Goal: Information Seeking & Learning: Learn about a topic

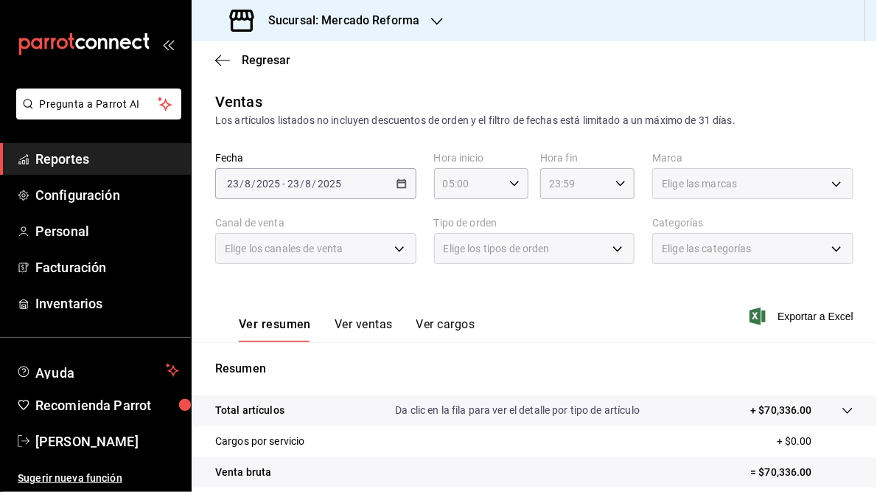
scroll to position [214, 0]
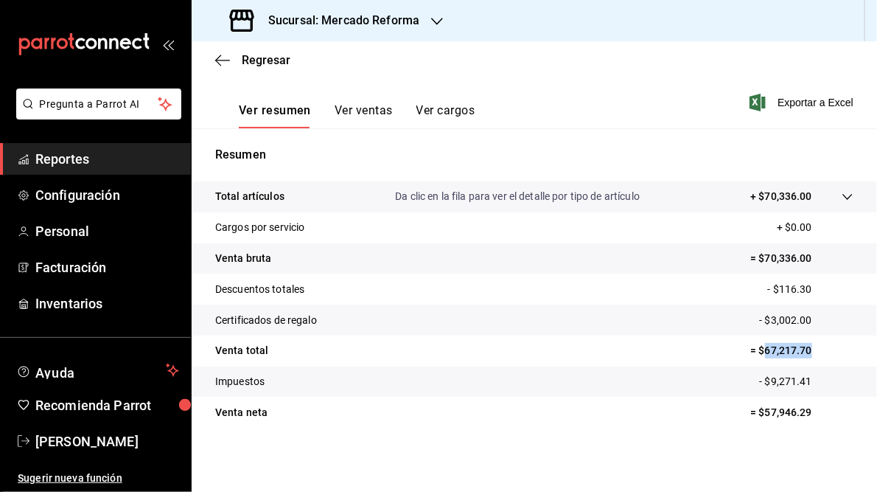
click at [431, 18] on icon "button" at bounding box center [437, 21] width 12 height 12
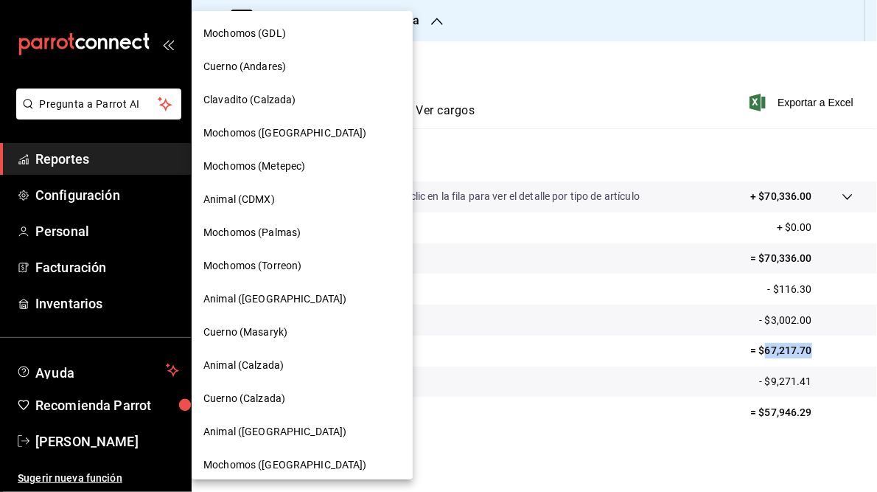
click at [256, 66] on span "Cuerno (Andares)" at bounding box center [244, 66] width 83 height 15
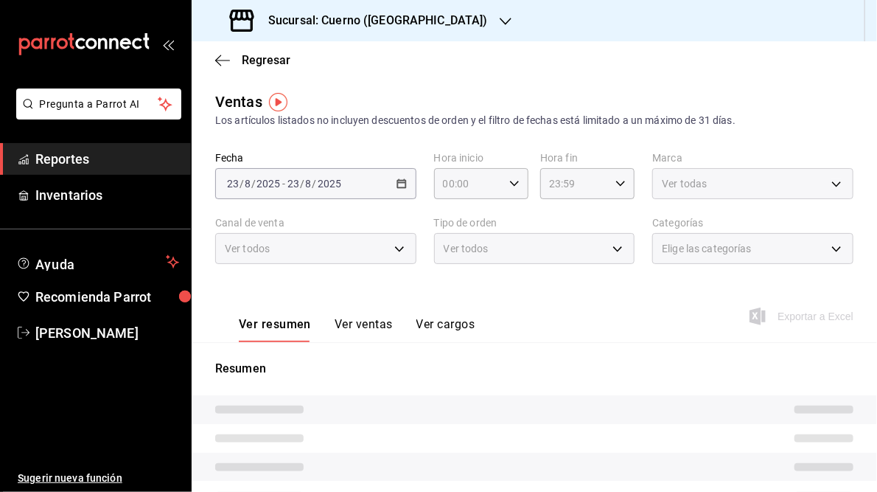
type input "05:00"
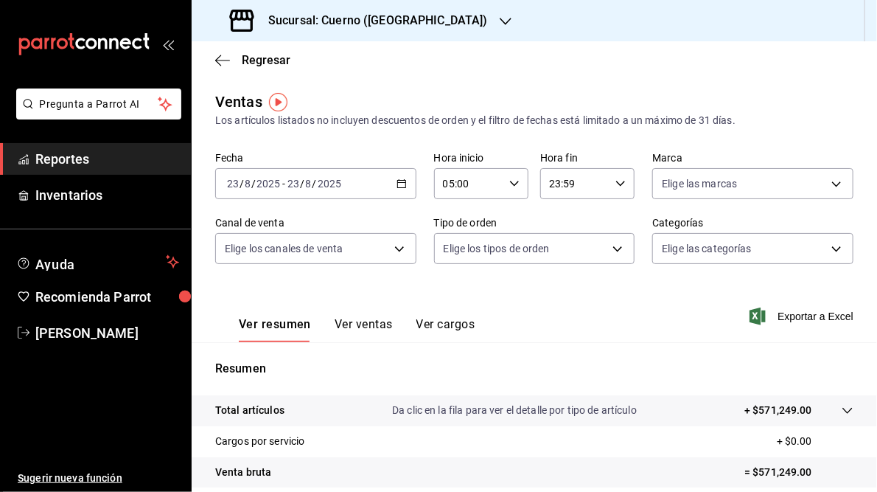
click at [398, 186] on icon "button" at bounding box center [402, 183] width 10 height 10
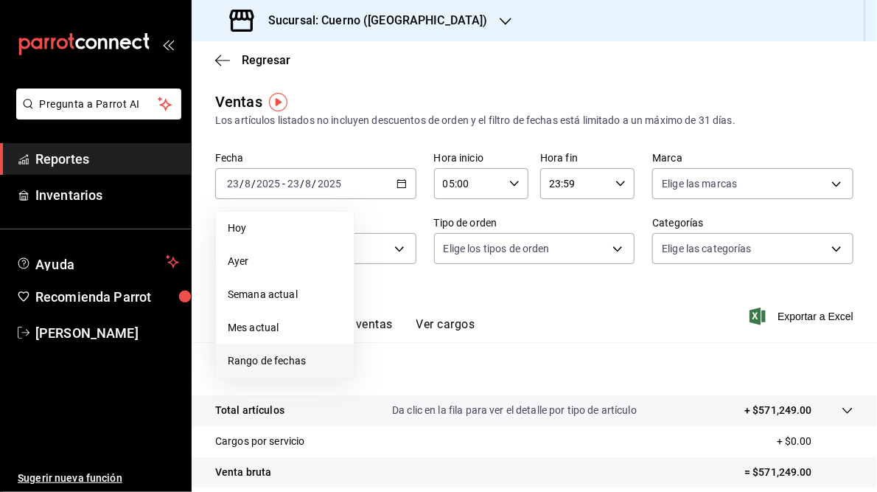
click at [266, 361] on span "Rango de fechas" at bounding box center [285, 360] width 114 height 15
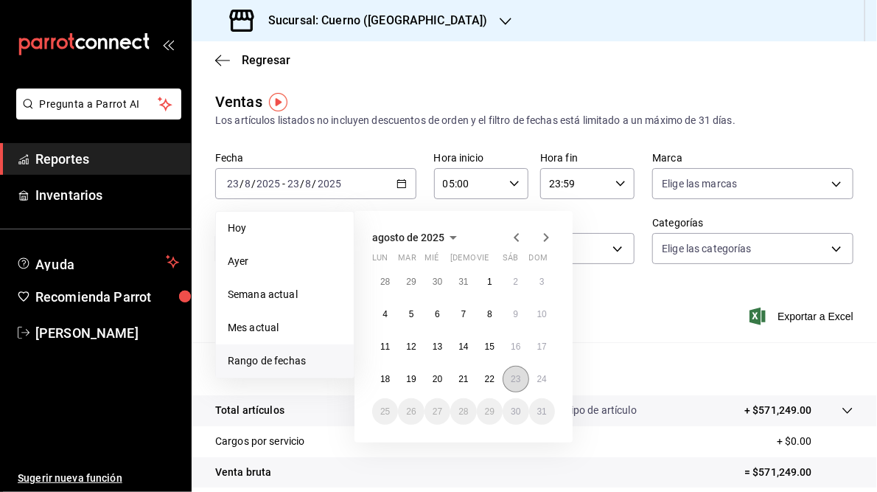
click at [510, 380] on button "23" at bounding box center [516, 379] width 26 height 27
click at [537, 380] on abbr "24" at bounding box center [542, 379] width 10 height 10
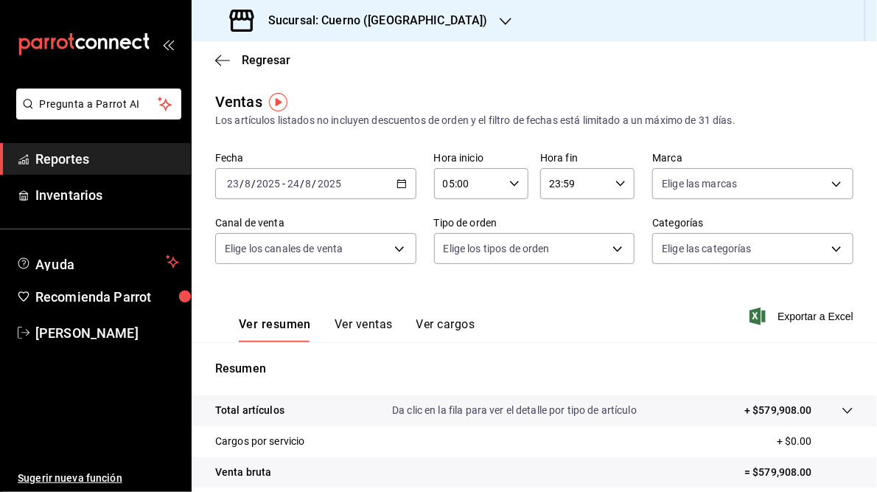
click at [615, 181] on icon "button" at bounding box center [620, 183] width 10 height 10
click at [563, 251] on span "05" at bounding box center [559, 246] width 23 height 12
type input "05:59"
click at [690, 321] on div at bounding box center [438, 246] width 877 height 492
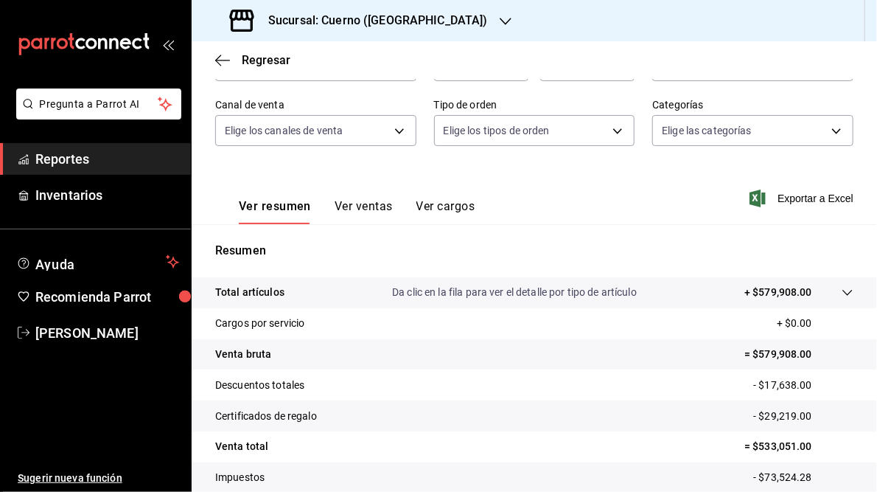
scroll to position [59, 0]
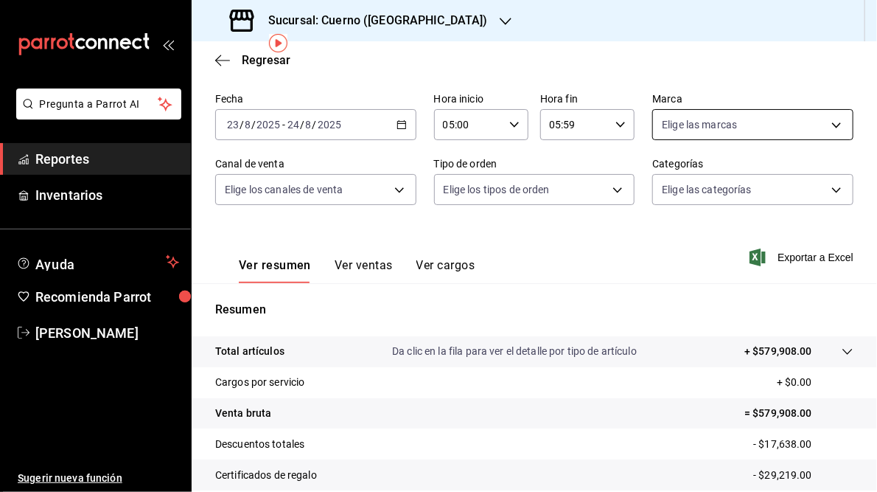
click at [826, 125] on body "Pregunta a Parrot AI Reportes Inventarios Ayuda Recomienda Parrot [PERSON_NAME]…" at bounding box center [438, 246] width 877 height 492
click at [709, 232] on span "Cuerno (Andares)" at bounding box center [762, 230] width 151 height 15
type input "c9e961b9-bc29-480f-a65c-324ff110f526"
checkbox input "true"
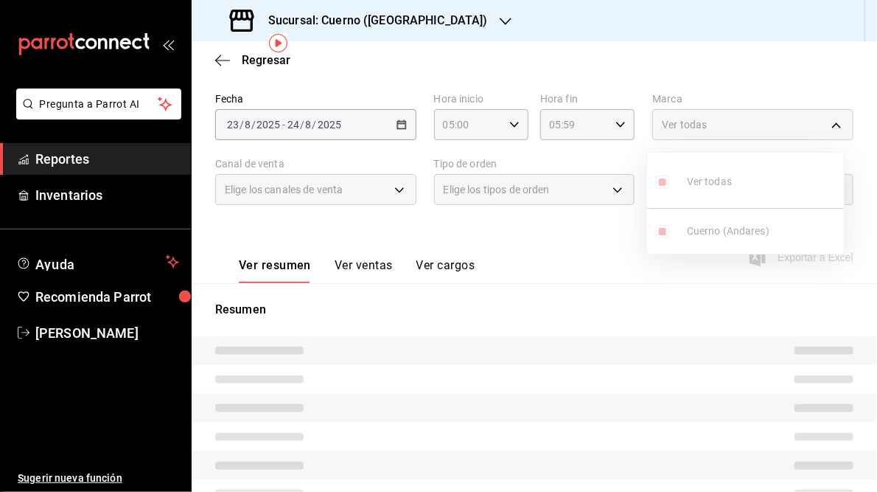
click at [705, 231] on ul "Ver todas Cuerno (Andares)" at bounding box center [745, 203] width 197 height 101
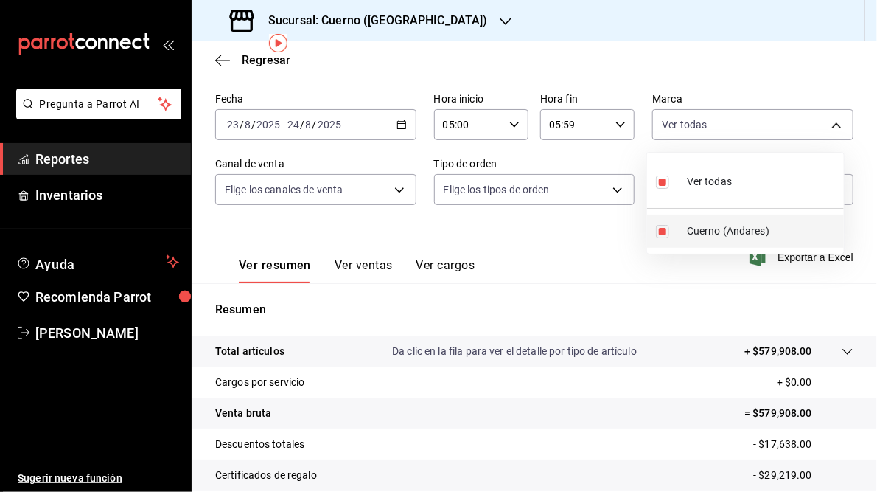
click at [657, 232] on input "checkbox" at bounding box center [662, 231] width 13 height 13
checkbox input "false"
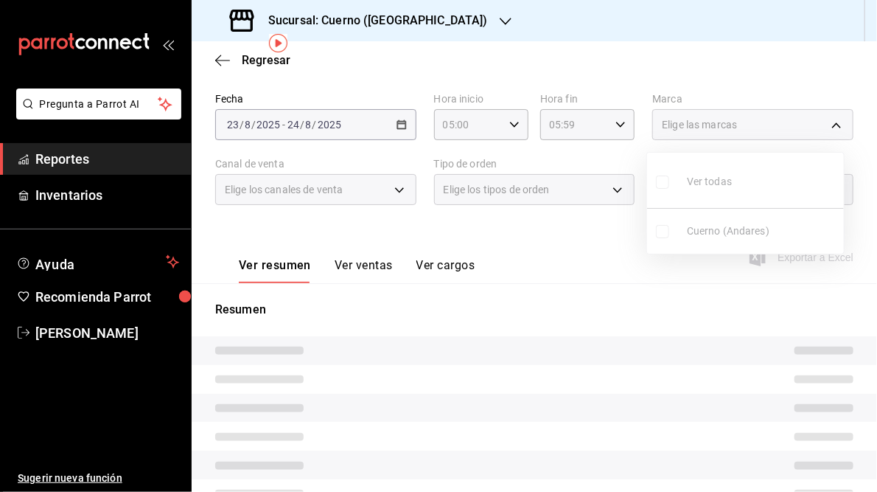
drag, startPoint x: 564, startPoint y: 253, endPoint x: 559, endPoint y: 246, distance: 8.0
click at [563, 253] on div at bounding box center [438, 246] width 877 height 492
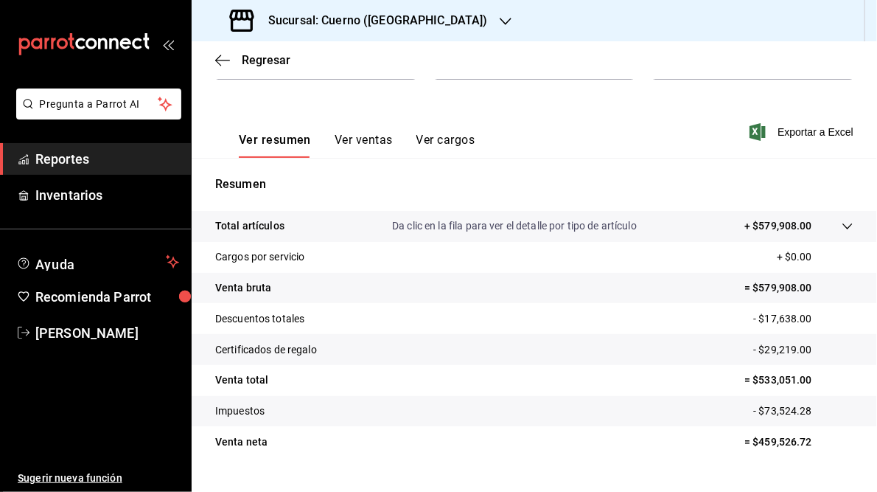
scroll to position [214, 0]
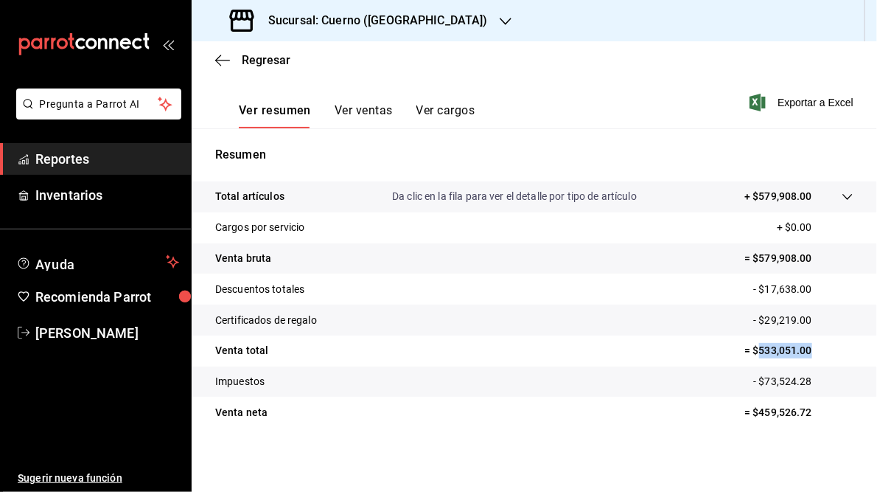
drag, startPoint x: 750, startPoint y: 349, endPoint x: 809, endPoint y: 351, distance: 59.7
click at [809, 351] on p "= $533,051.00" at bounding box center [798, 350] width 109 height 15
drag, startPoint x: 809, startPoint y: 351, endPoint x: 779, endPoint y: 351, distance: 30.2
copy p "533,051.00"
click at [500, 21] on icon "button" at bounding box center [506, 21] width 12 height 12
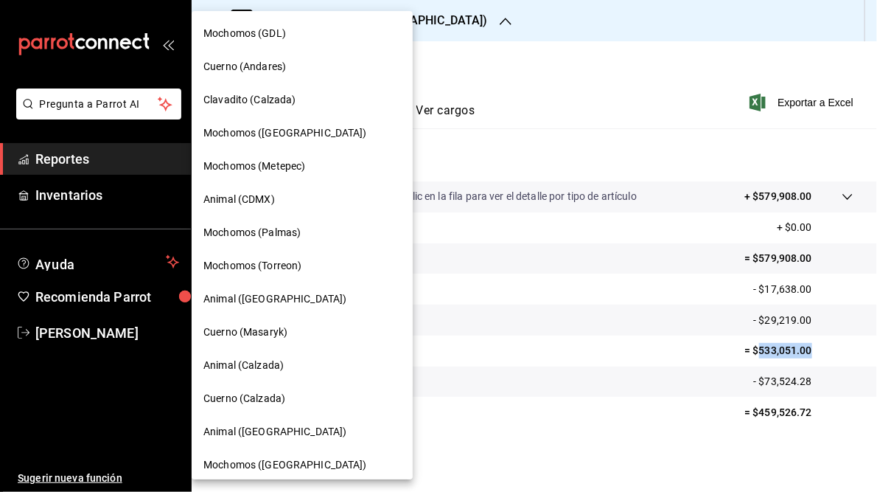
click at [256, 33] on span "Mochomos (GDL)" at bounding box center [244, 33] width 83 height 15
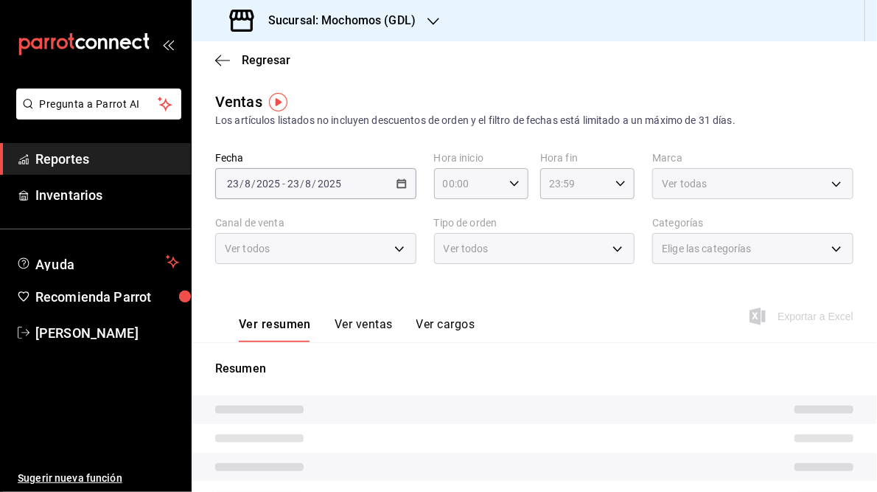
type input "05:00"
type input "05:59"
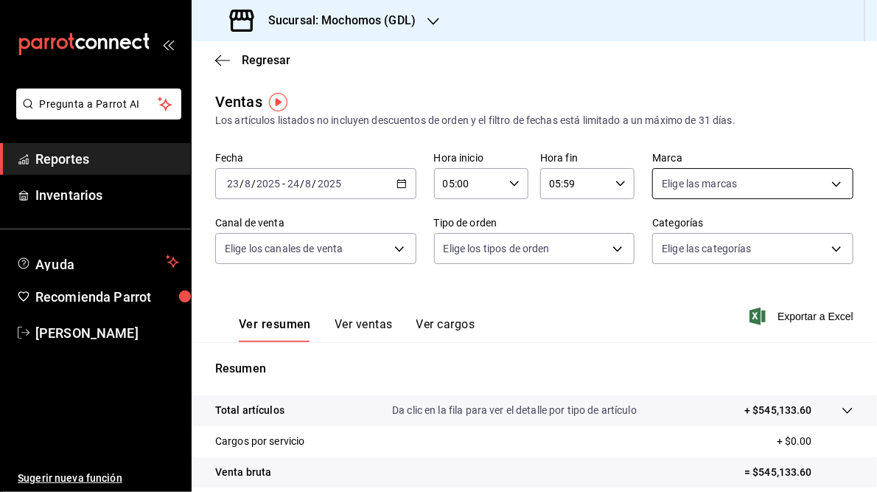
click at [829, 183] on body "Pregunta a Parrot AI Reportes Inventarios Ayuda Recomienda Parrot [PERSON_NAME]…" at bounding box center [438, 246] width 877 height 492
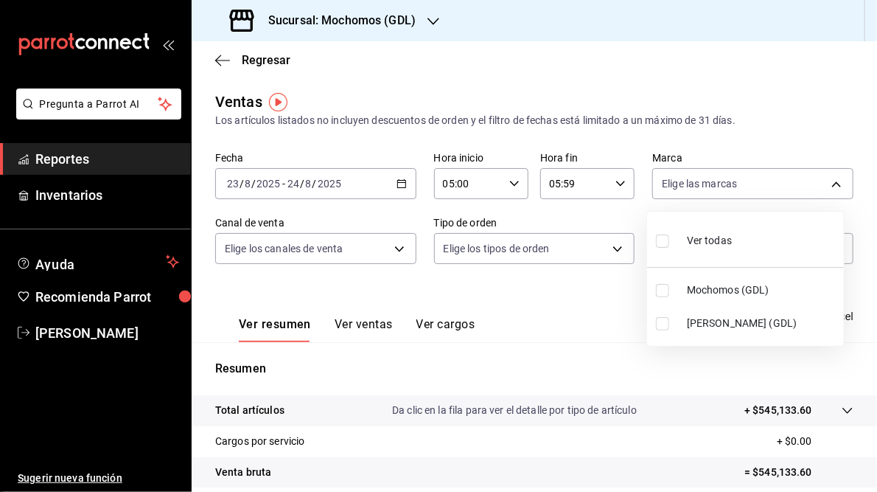
drag, startPoint x: 738, startPoint y: 320, endPoint x: 689, endPoint y: 363, distance: 65.8
click at [738, 320] on span "[PERSON_NAME] (GDL)" at bounding box center [762, 322] width 151 height 15
type input "9cac9703-0c5a-4d8b-addd-5b6b571d65b9"
checkbox input "true"
click at [667, 295] on input "checkbox" at bounding box center [662, 290] width 13 height 13
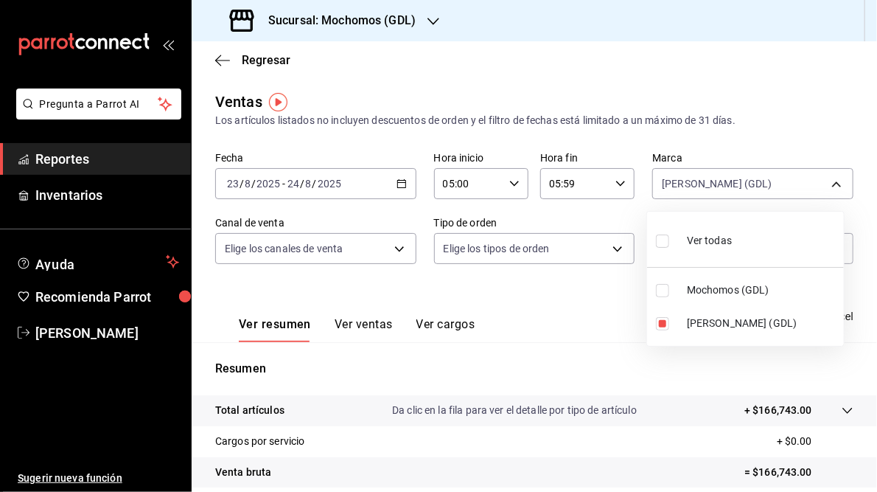
checkbox input "true"
type input "9cac9703-0c5a-4d8b-addd-5b6b571d65b9,36c25d4a-7cb0-456c-a434-e981d54830bc"
checkbox input "true"
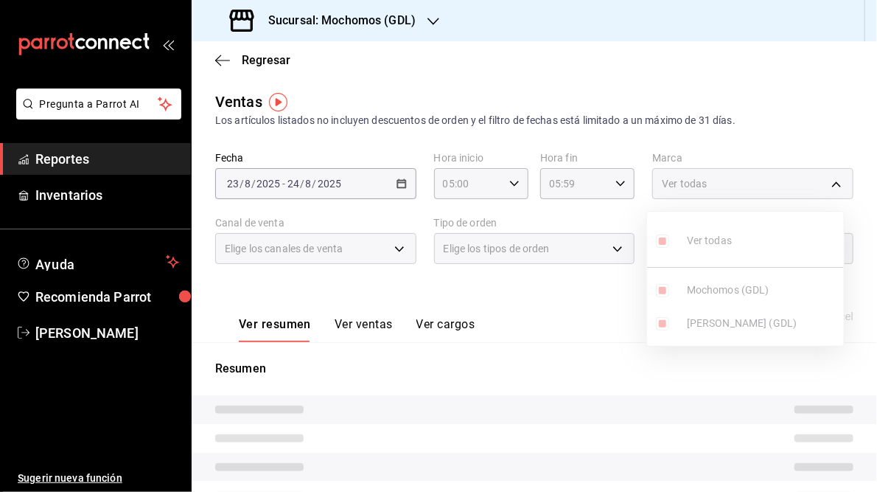
click at [662, 323] on ul "Ver todas Mochomos (GDL) [PERSON_NAME] (GDL)" at bounding box center [745, 279] width 197 height 134
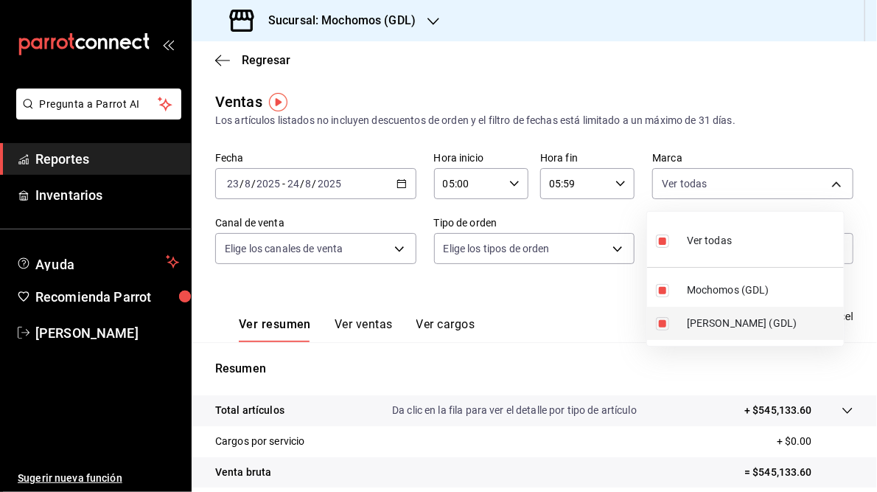
click at [664, 324] on input "checkbox" at bounding box center [662, 323] width 13 height 13
checkbox input "false"
type input "36c25d4a-7cb0-456c-a434-e981d54830bc"
checkbox input "false"
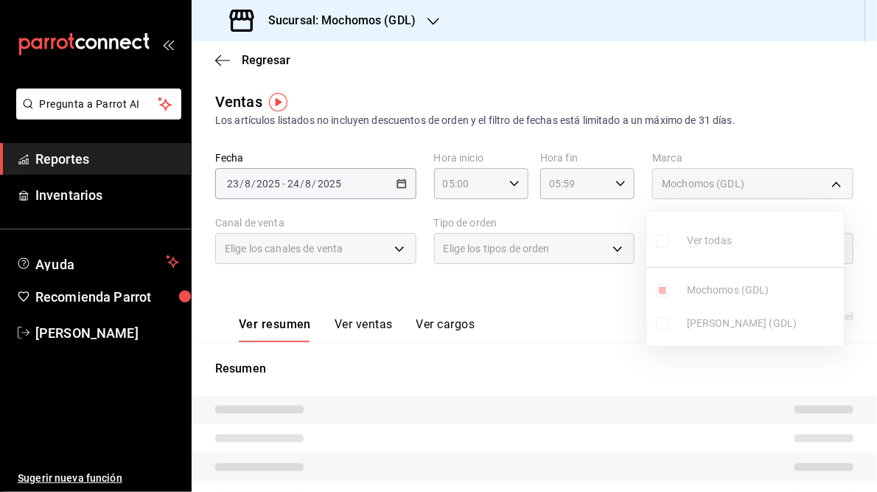
click at [579, 309] on div at bounding box center [438, 246] width 877 height 492
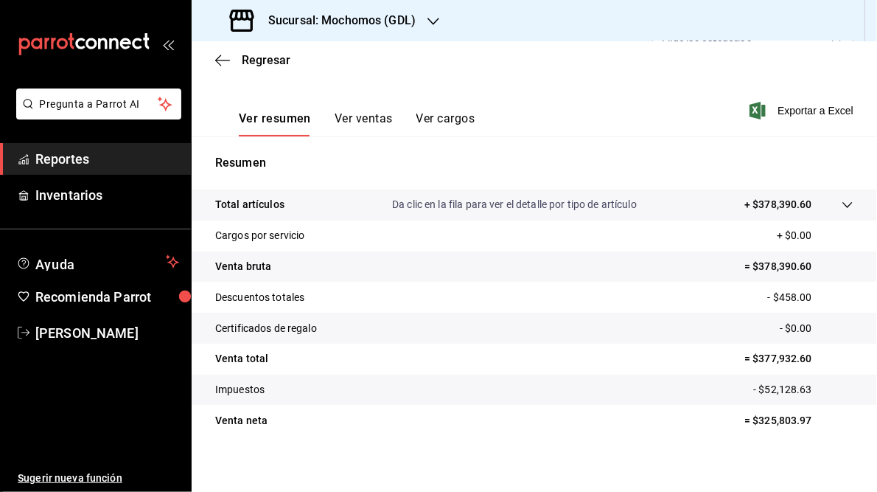
scroll to position [214, 0]
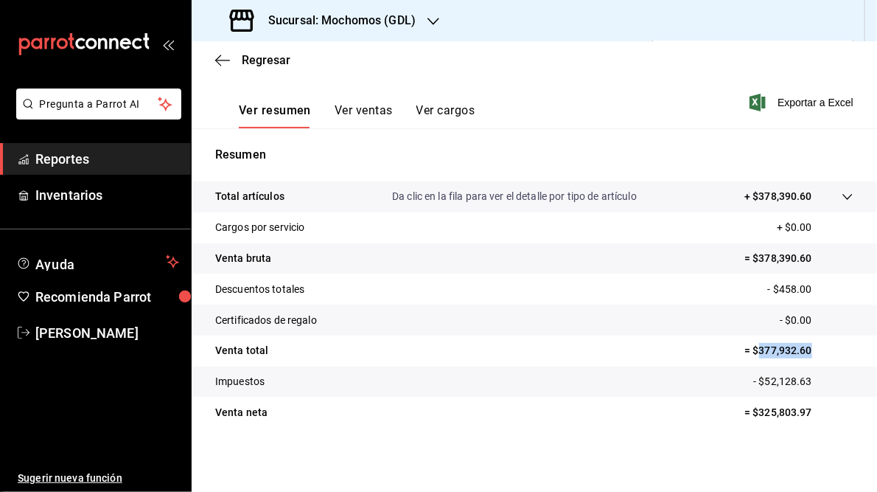
drag, startPoint x: 751, startPoint y: 349, endPoint x: 802, endPoint y: 352, distance: 50.9
click at [802, 352] on p "= $377,932.60" at bounding box center [798, 350] width 109 height 15
drag, startPoint x: 802, startPoint y: 352, endPoint x: 772, endPoint y: 350, distance: 29.5
copy p "377,932.60"
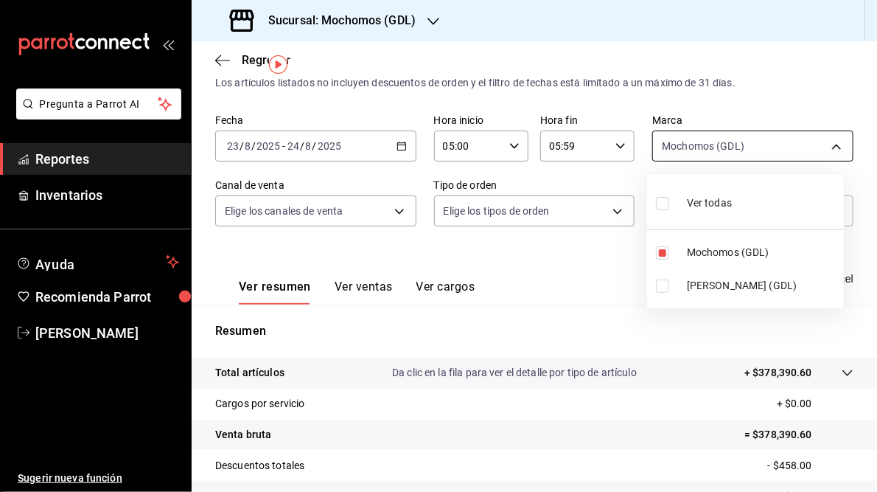
click at [825, 144] on body "Pregunta a Parrot AI Reportes Inventarios Ayuda Recomienda Parrot [PERSON_NAME]…" at bounding box center [438, 246] width 877 height 492
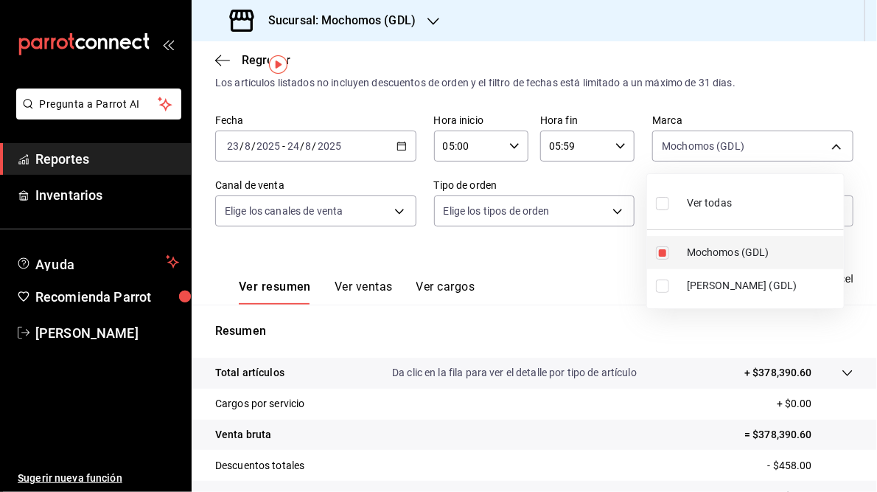
click at [668, 252] on input "checkbox" at bounding box center [662, 252] width 13 height 13
checkbox input "false"
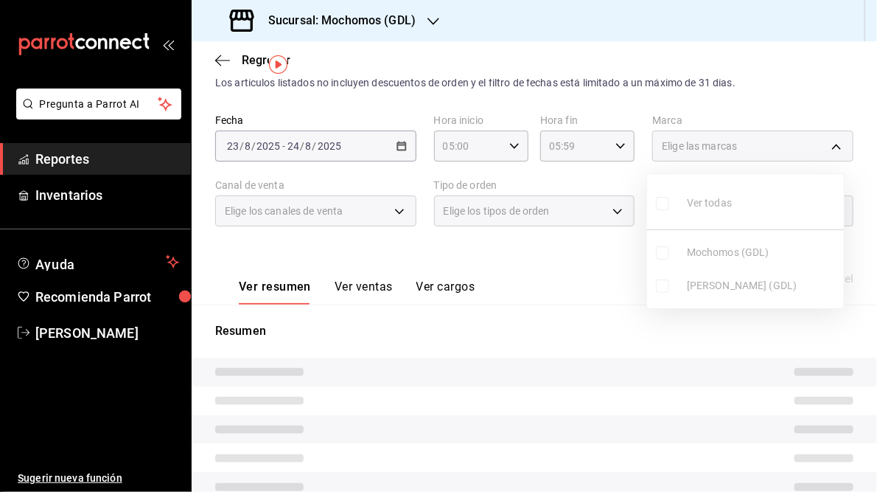
click at [664, 287] on ul "Ver todas Mochomos (GDL) [PERSON_NAME] (GDL)" at bounding box center [745, 241] width 197 height 134
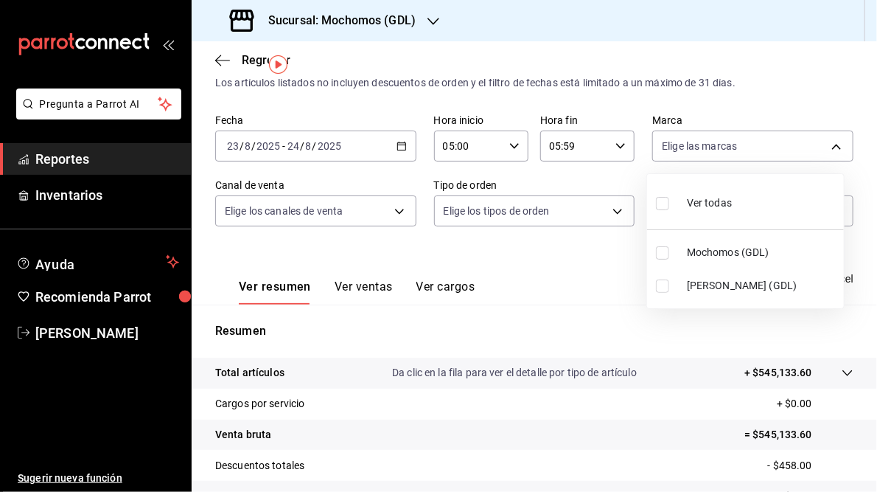
click at [680, 289] on li "[PERSON_NAME] (GDL)" at bounding box center [745, 285] width 197 height 33
type input "9cac9703-0c5a-4d8b-addd-5b6b571d65b9"
checkbox input "true"
click at [565, 262] on div at bounding box center [438, 246] width 877 height 492
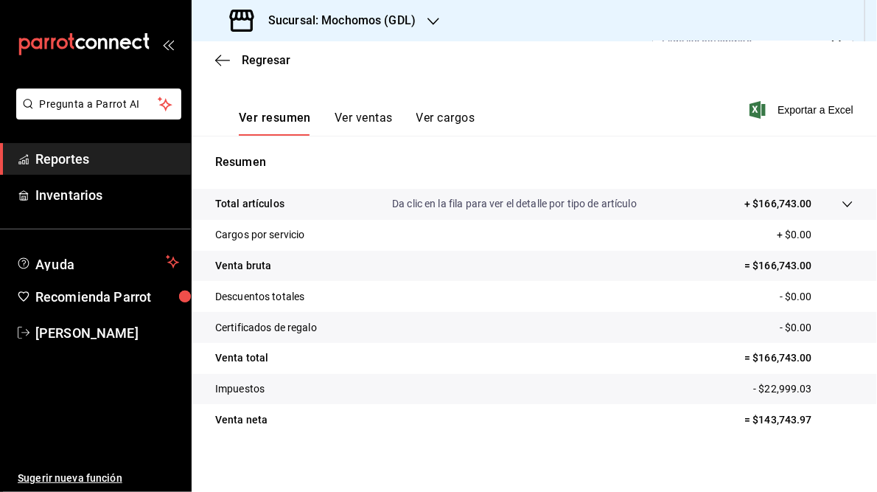
scroll to position [214, 0]
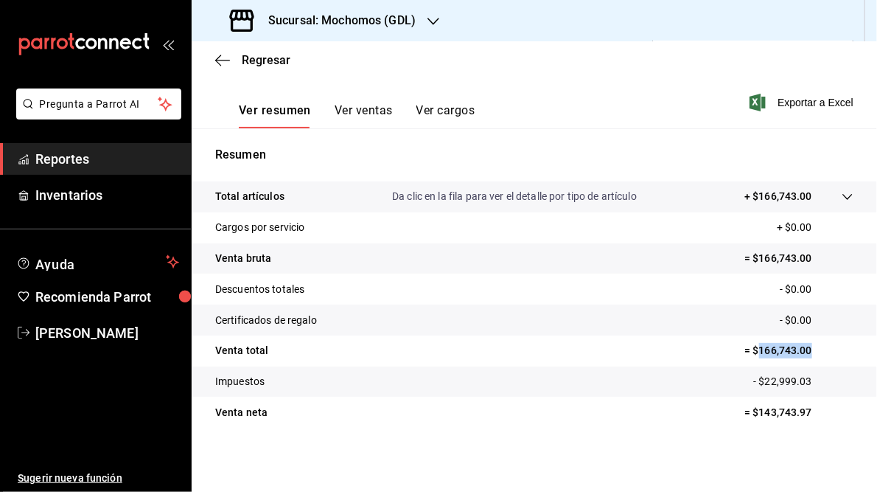
drag, startPoint x: 753, startPoint y: 350, endPoint x: 806, endPoint y: 351, distance: 52.3
click at [806, 351] on p "= $166,743.00" at bounding box center [798, 350] width 109 height 15
drag, startPoint x: 806, startPoint y: 351, endPoint x: 781, endPoint y: 351, distance: 25.1
copy p "166,743.00"
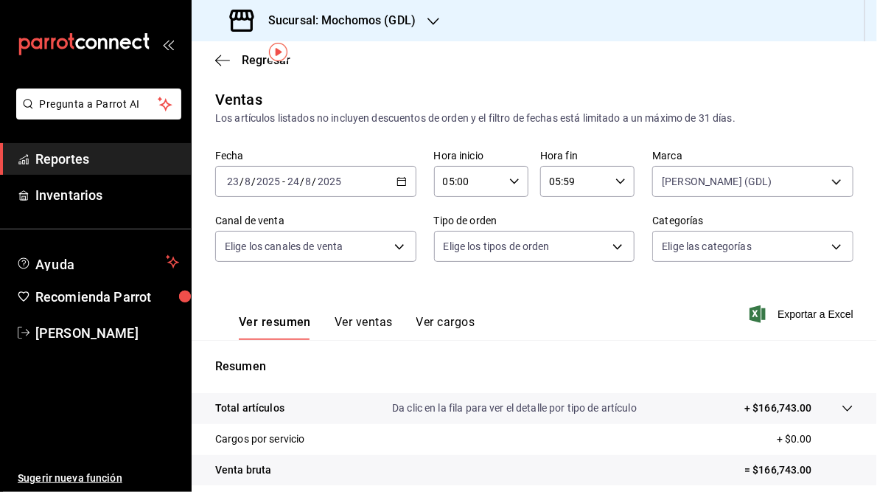
scroll to position [0, 0]
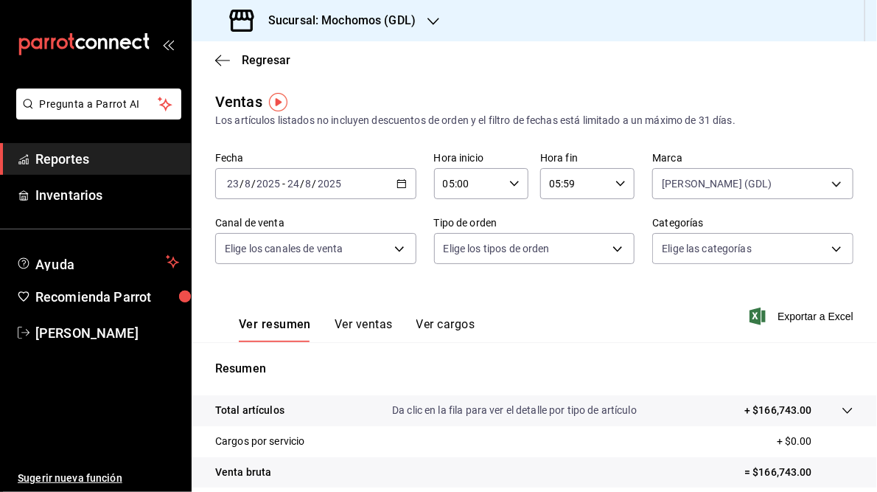
click at [402, 185] on icon "button" at bounding box center [402, 183] width 10 height 10
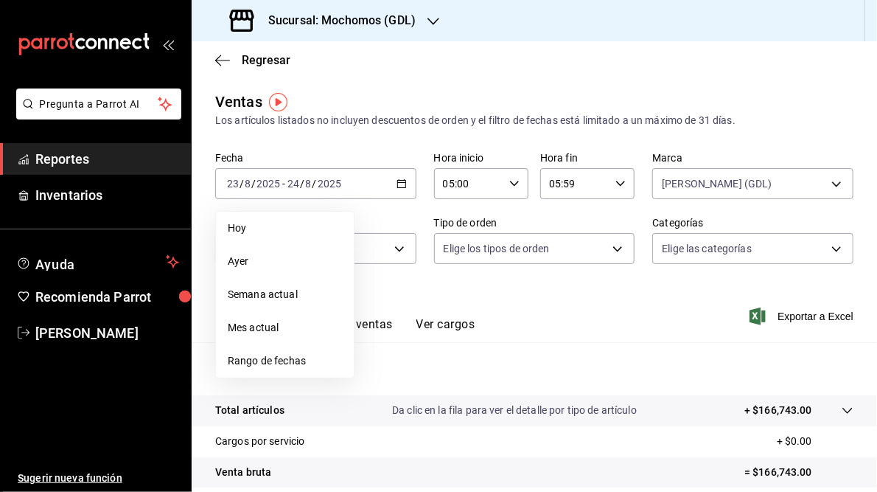
click at [612, 310] on div "Ver resumen Ver ventas Ver cargos Exportar a Excel" at bounding box center [534, 312] width 685 height 60
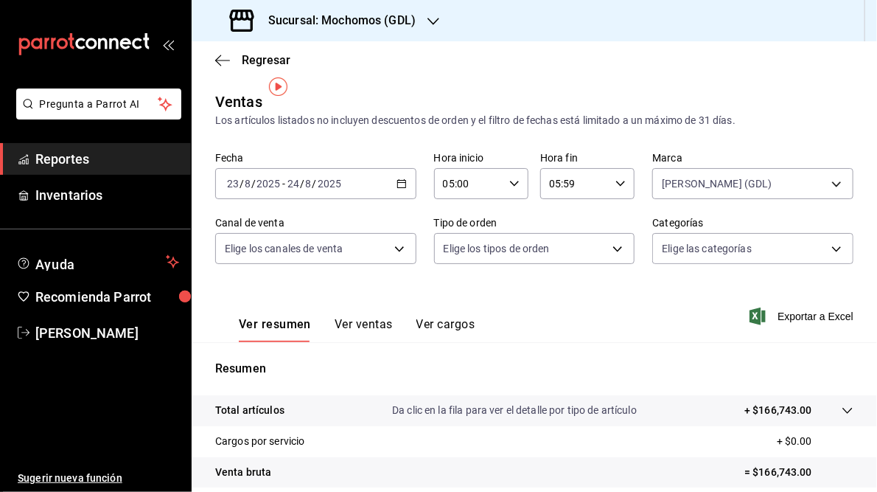
scroll to position [214, 0]
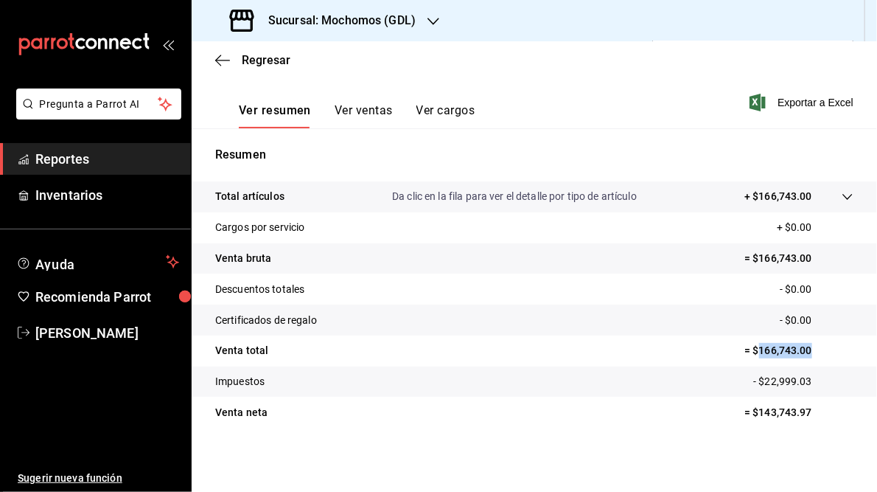
drag, startPoint x: 752, startPoint y: 349, endPoint x: 806, endPoint y: 349, distance: 54.5
click at [806, 349] on p "= $166,743.00" at bounding box center [798, 350] width 109 height 15
drag, startPoint x: 806, startPoint y: 349, endPoint x: 779, endPoint y: 349, distance: 27.3
copy p "166,743.00"
click at [356, 18] on h3 "Sucursal: Mochomos (GDL)" at bounding box center [335, 21] width 159 height 18
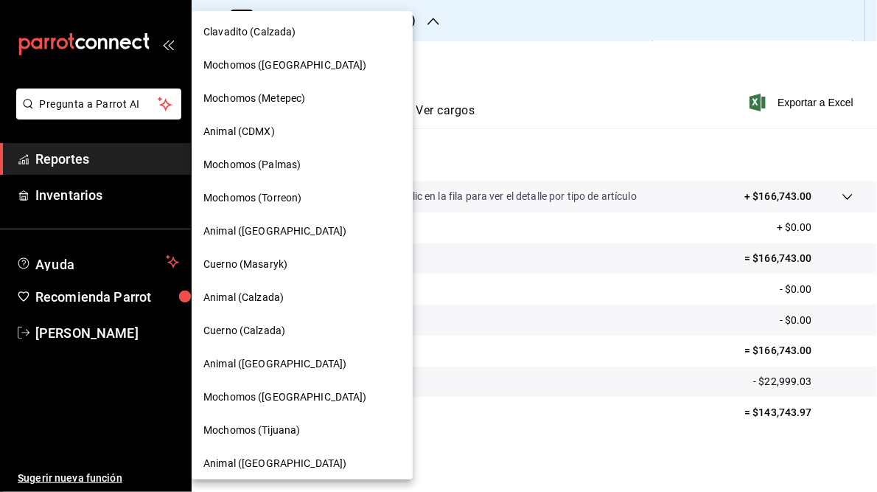
scroll to position [48, 0]
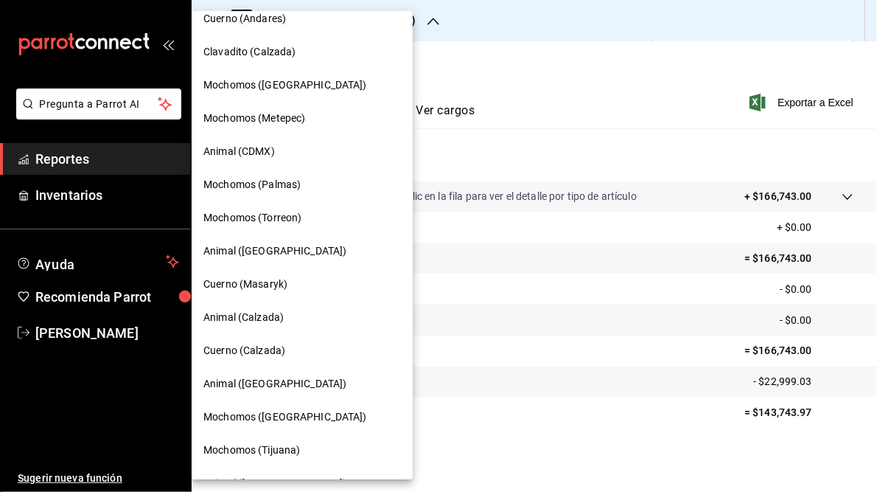
click at [276, 217] on span "Mochomos (Torreon)" at bounding box center [252, 217] width 98 height 15
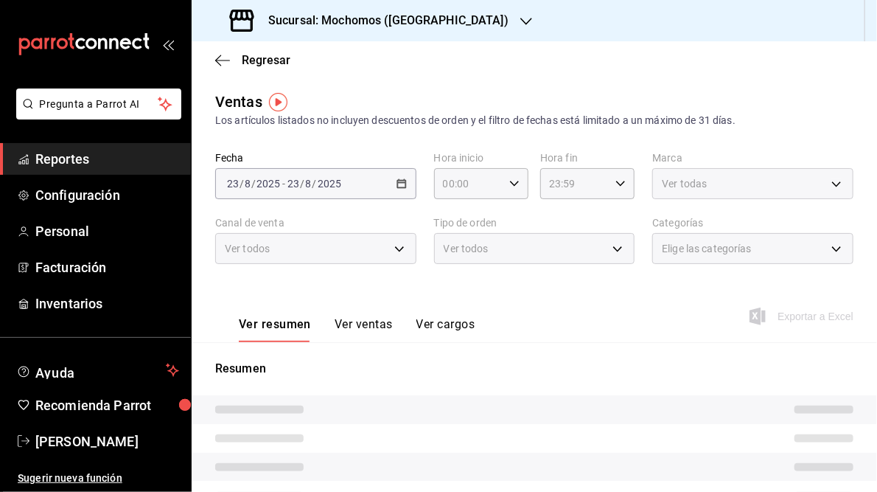
type input "05:00"
type input "05:59"
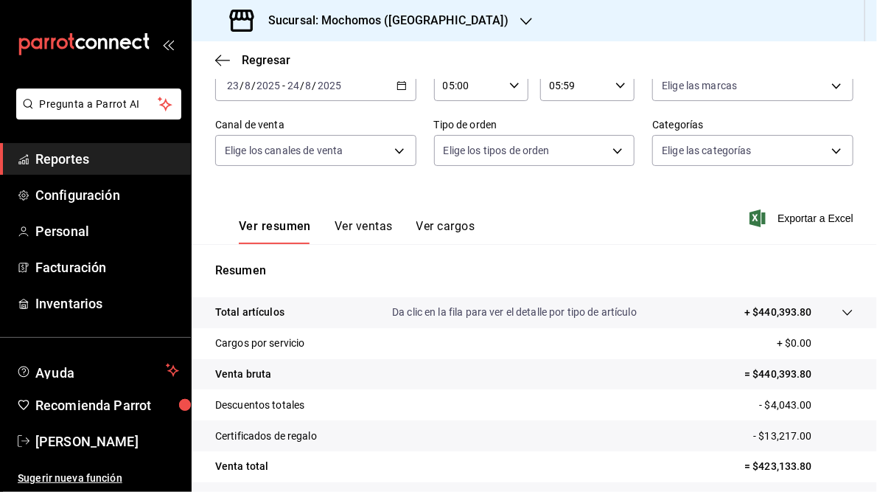
scroll to position [214, 0]
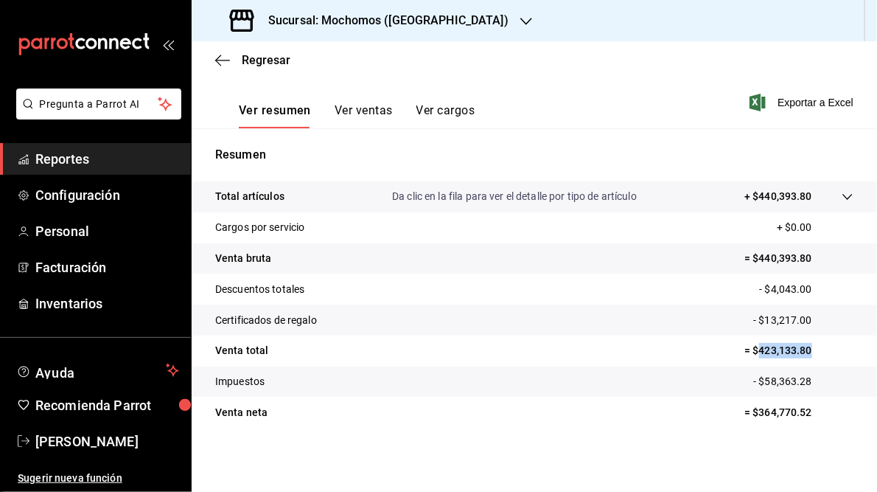
drag, startPoint x: 750, startPoint y: 349, endPoint x: 807, endPoint y: 349, distance: 56.8
click at [807, 349] on p "= $423,133.80" at bounding box center [798, 350] width 109 height 15
drag, startPoint x: 807, startPoint y: 349, endPoint x: 784, endPoint y: 349, distance: 22.8
copy p "423,133.80"
click at [395, 23] on h3 "Sucursal: Mochomos ([GEOGRAPHIC_DATA])" at bounding box center [382, 21] width 252 height 18
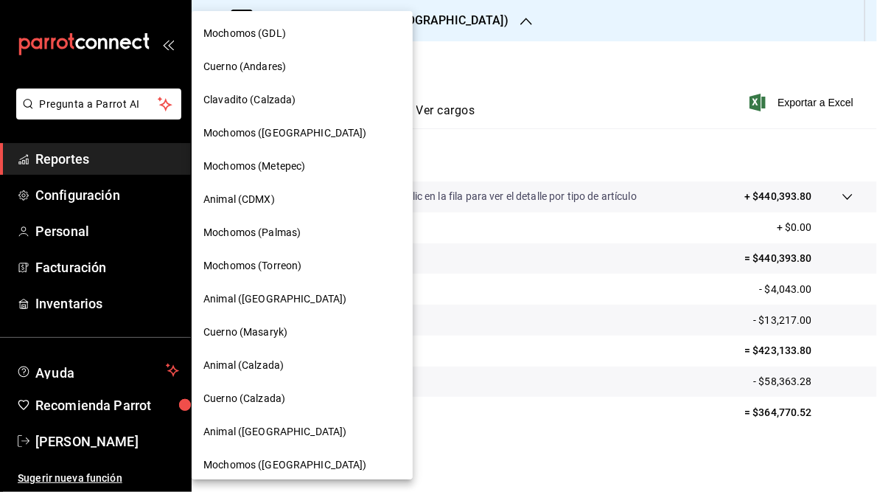
scroll to position [107, 0]
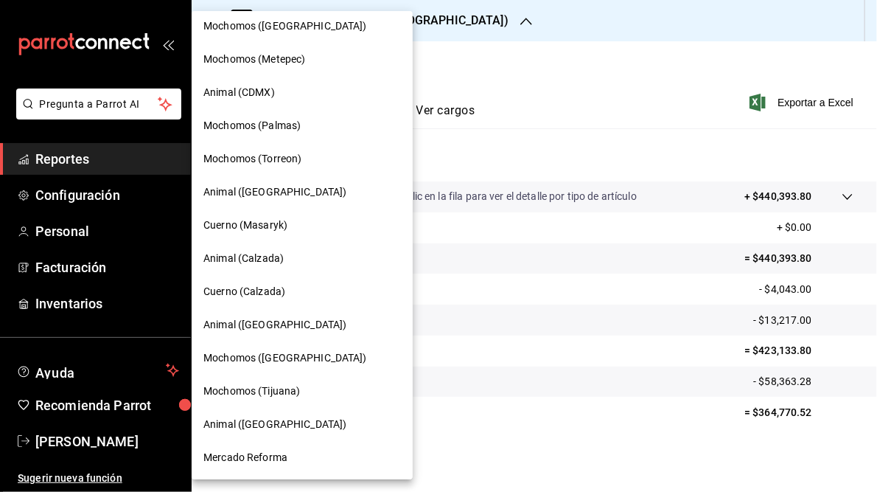
click at [290, 361] on span "Mochomos ([GEOGRAPHIC_DATA])" at bounding box center [285, 357] width 164 height 15
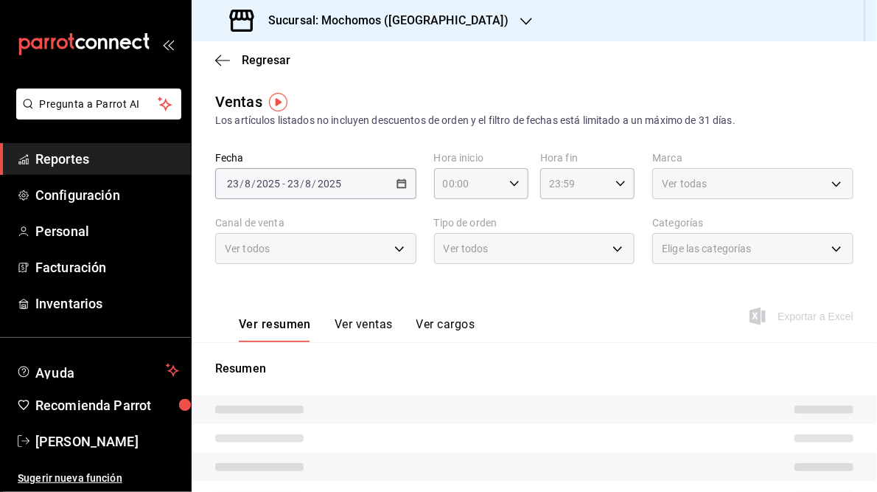
type input "05:00"
type input "05:59"
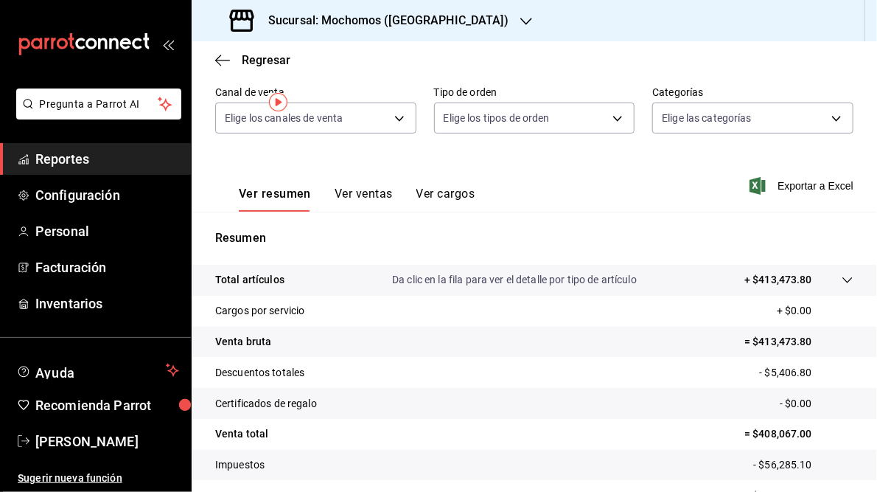
scroll to position [214, 0]
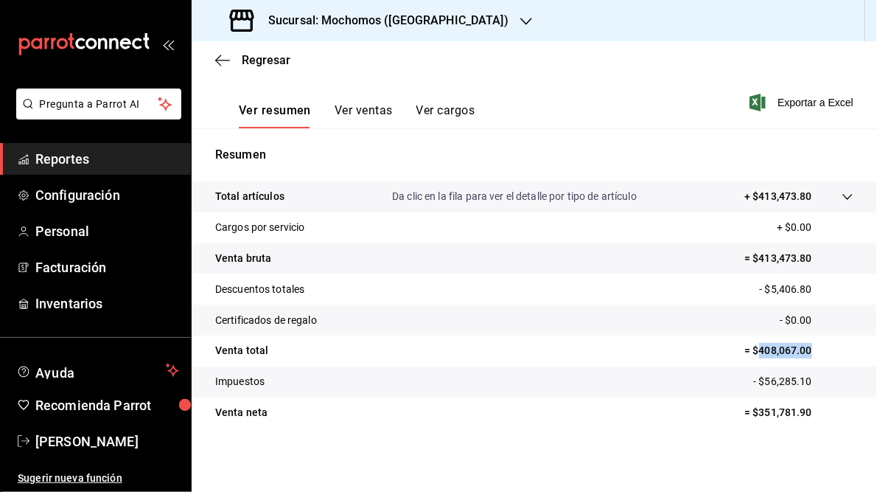
drag, startPoint x: 752, startPoint y: 350, endPoint x: 805, endPoint y: 352, distance: 53.1
click at [805, 352] on p "= $408,067.00" at bounding box center [798, 350] width 109 height 15
drag, startPoint x: 805, startPoint y: 352, endPoint x: 795, endPoint y: 351, distance: 10.3
copy p "408,067.00"
click at [351, 21] on h3 "Sucursal: Mochomos ([GEOGRAPHIC_DATA])" at bounding box center [382, 21] width 252 height 18
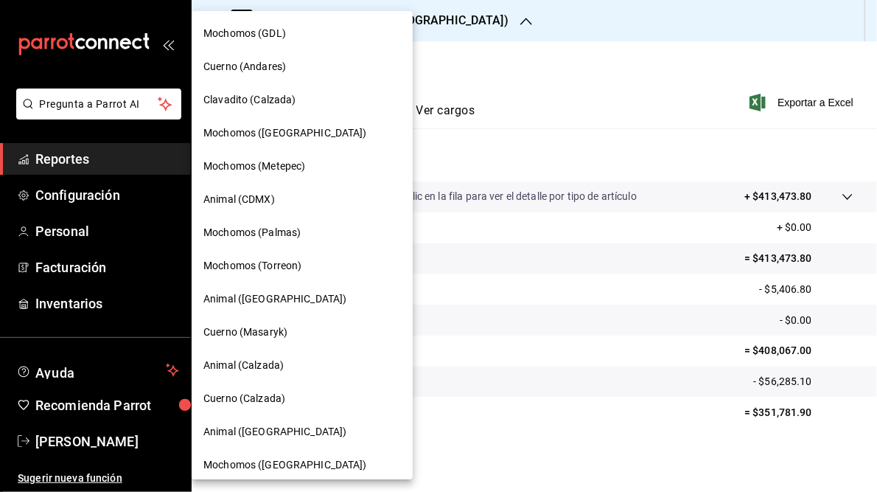
scroll to position [107, 0]
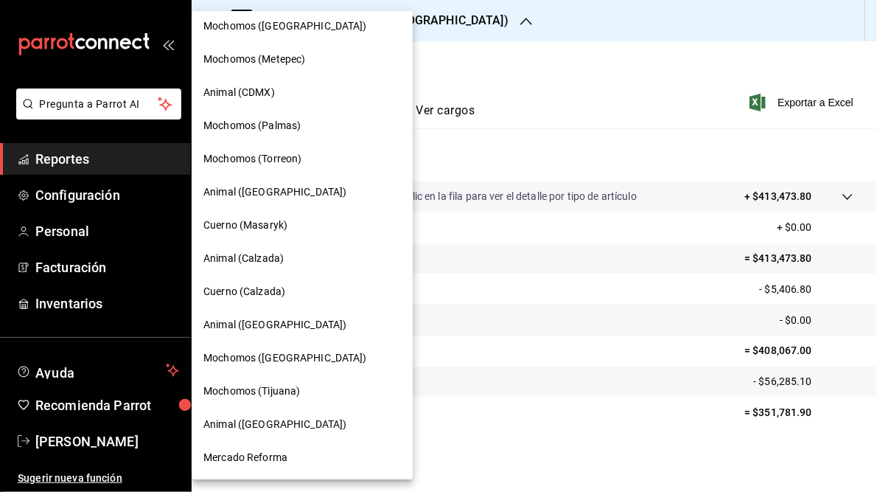
click at [249, 458] on span "Mercado Reforma" at bounding box center [245, 457] width 84 height 15
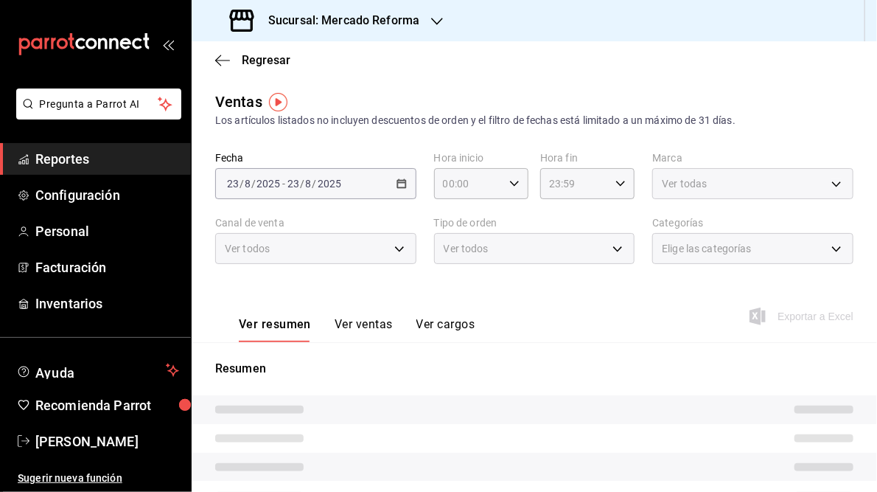
type input "05:00"
type input "05:59"
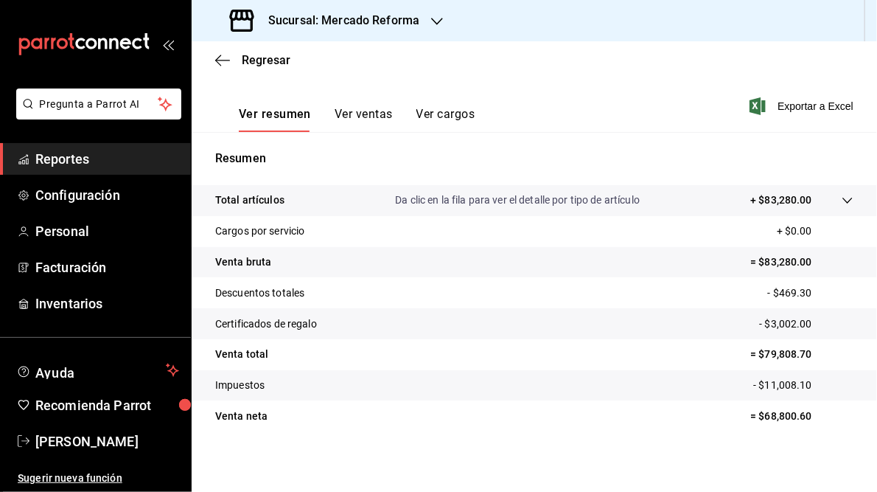
scroll to position [214, 0]
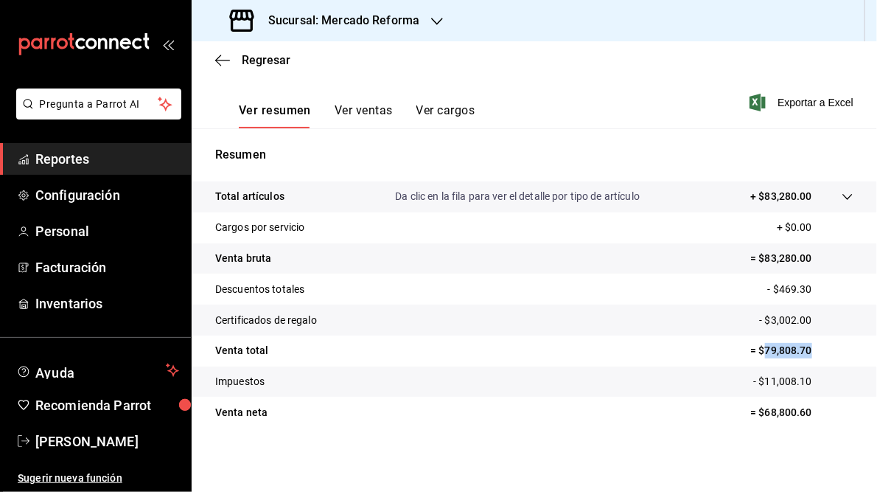
drag, startPoint x: 757, startPoint y: 352, endPoint x: 811, endPoint y: 350, distance: 54.6
click at [811, 350] on p "= $79,808.70" at bounding box center [801, 350] width 103 height 15
drag, startPoint x: 811, startPoint y: 350, endPoint x: 786, endPoint y: 348, distance: 25.9
copy p "79,808.70"
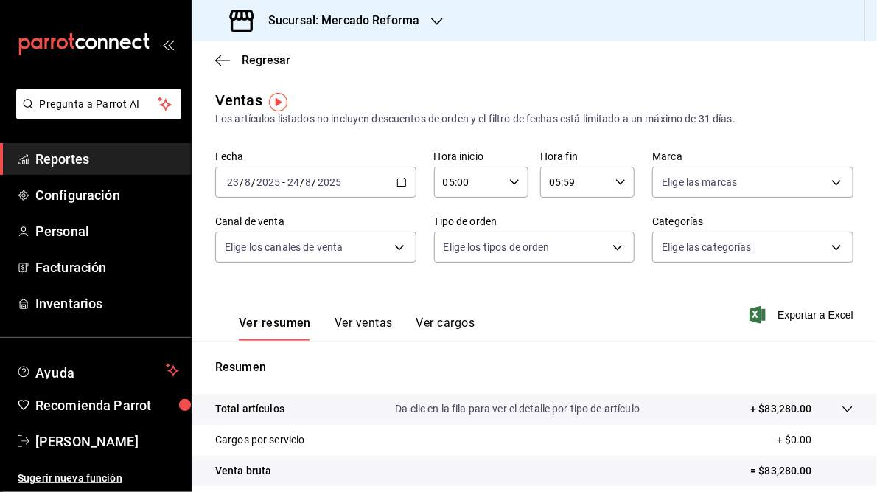
scroll to position [0, 0]
click at [379, 22] on h3 "Sucursal: Mercado Reforma" at bounding box center [337, 21] width 163 height 18
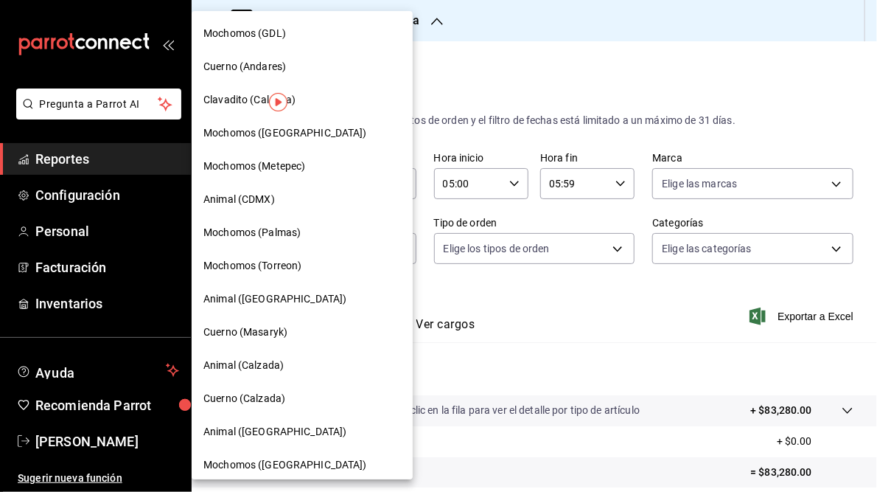
click at [237, 102] on span "Clavadito (Calzada)" at bounding box center [249, 99] width 93 height 15
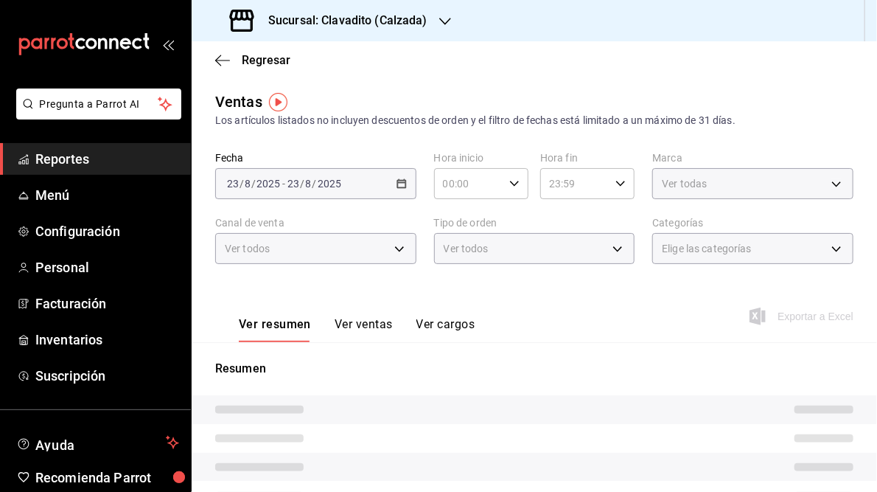
type input "05:00"
type input "05:59"
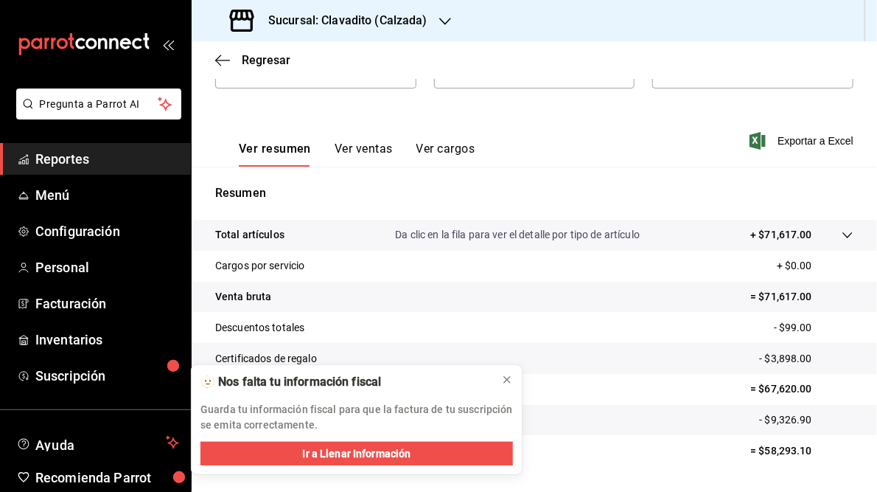
scroll to position [214, 0]
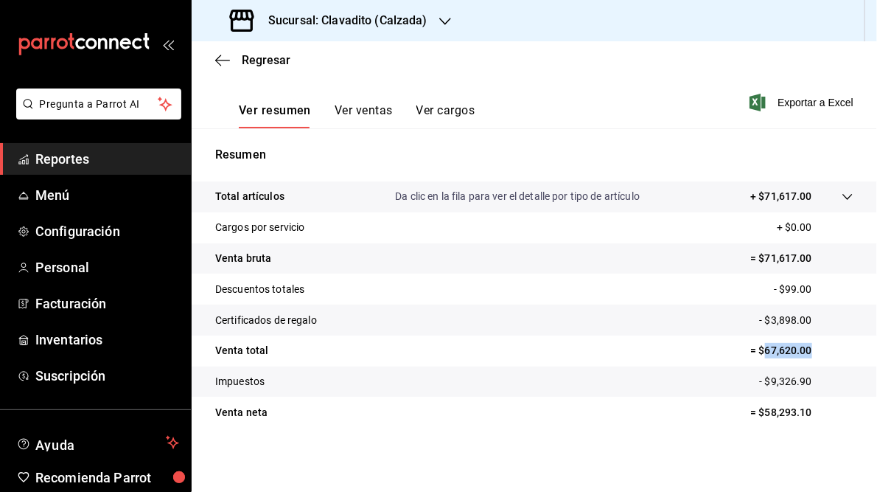
drag, startPoint x: 755, startPoint y: 349, endPoint x: 806, endPoint y: 349, distance: 50.1
click at [806, 349] on p "= $67,620.00" at bounding box center [801, 350] width 103 height 15
drag, startPoint x: 806, startPoint y: 349, endPoint x: 791, endPoint y: 349, distance: 14.7
copy p "67,620.00"
click at [346, 16] on h3 "Sucursal: Clavadito (Calzada)" at bounding box center [341, 21] width 171 height 18
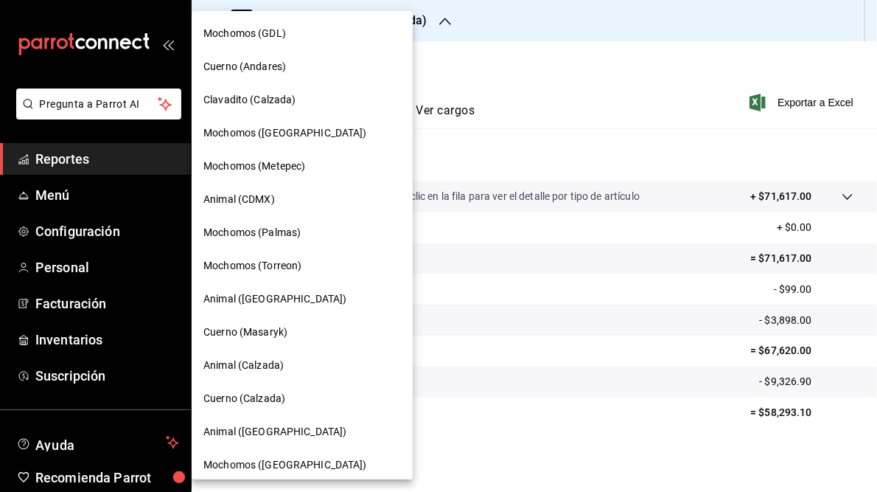
click at [240, 132] on span "Mochomos ([GEOGRAPHIC_DATA])" at bounding box center [285, 132] width 164 height 15
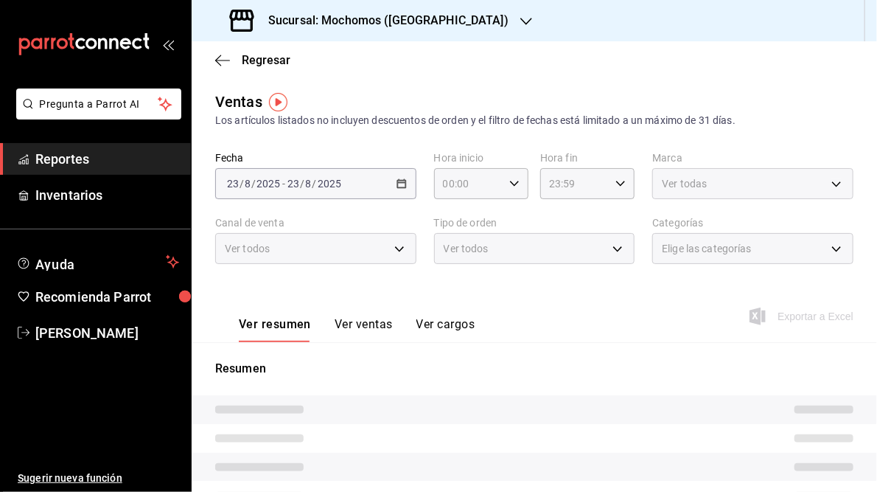
type input "05:00"
type input "05:59"
